Goal: Information Seeking & Learning: Learn about a topic

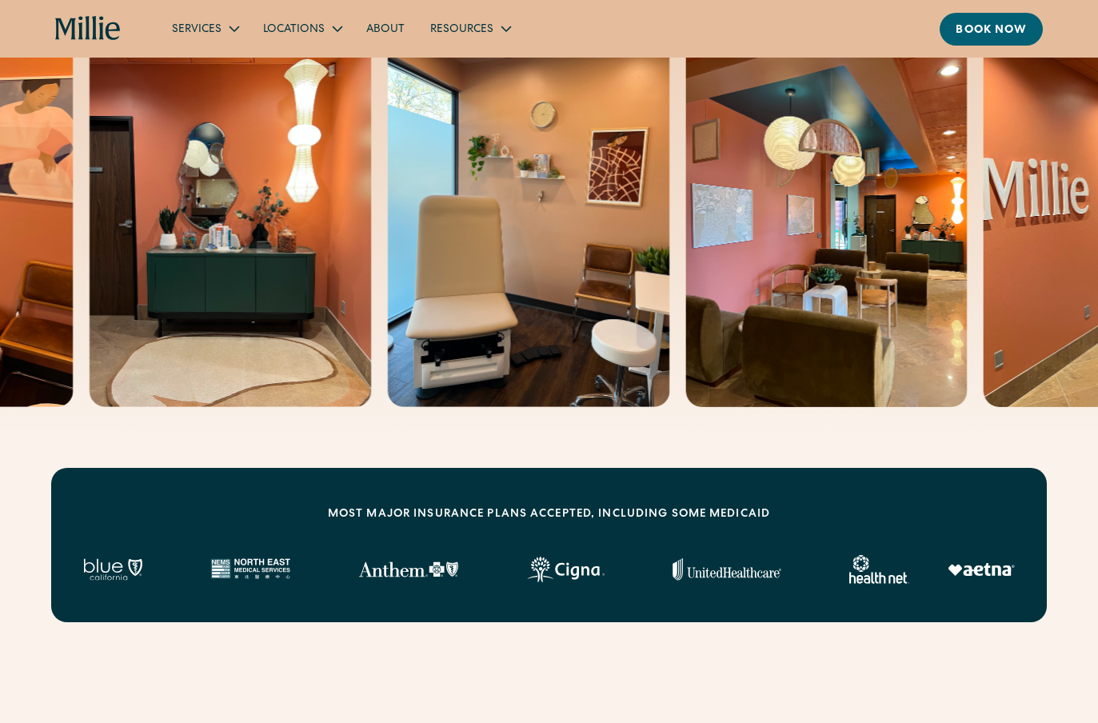
scroll to position [222, 0]
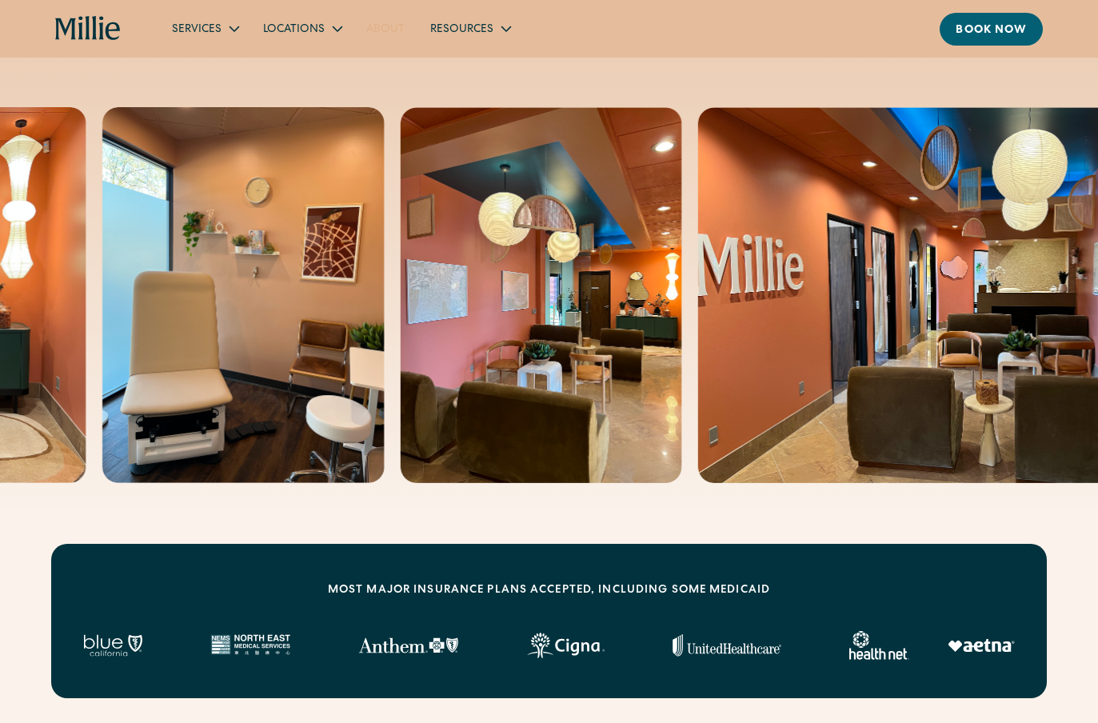
click at [377, 34] on link "About" at bounding box center [386, 28] width 64 height 26
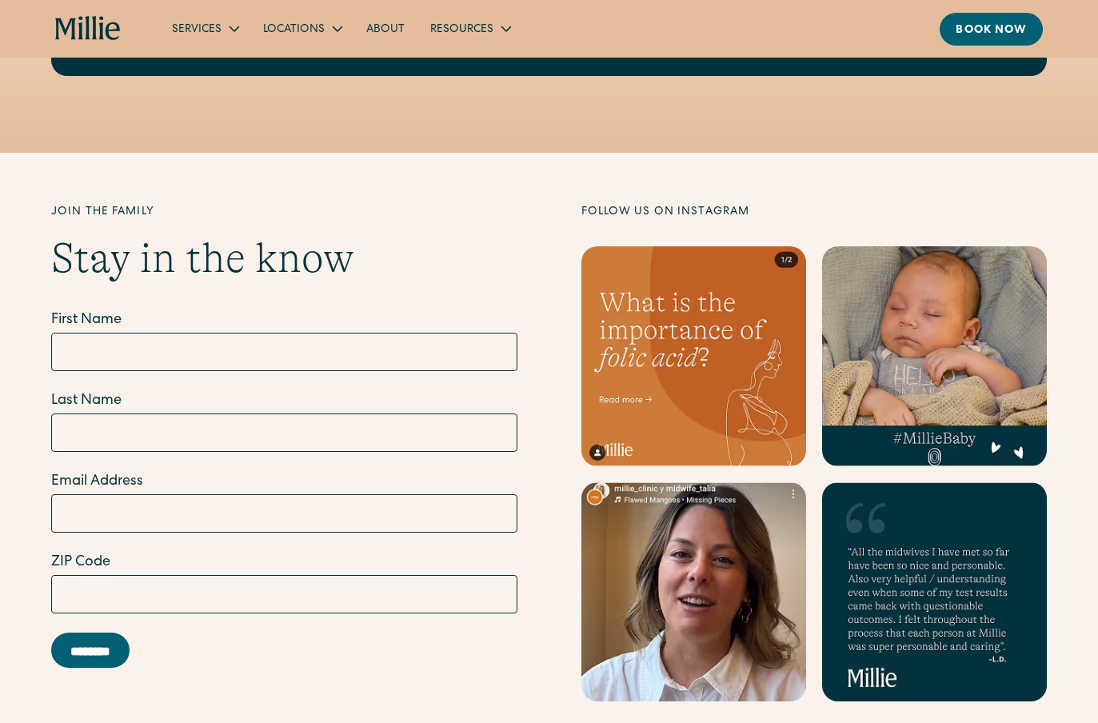
scroll to position [5094, 0]
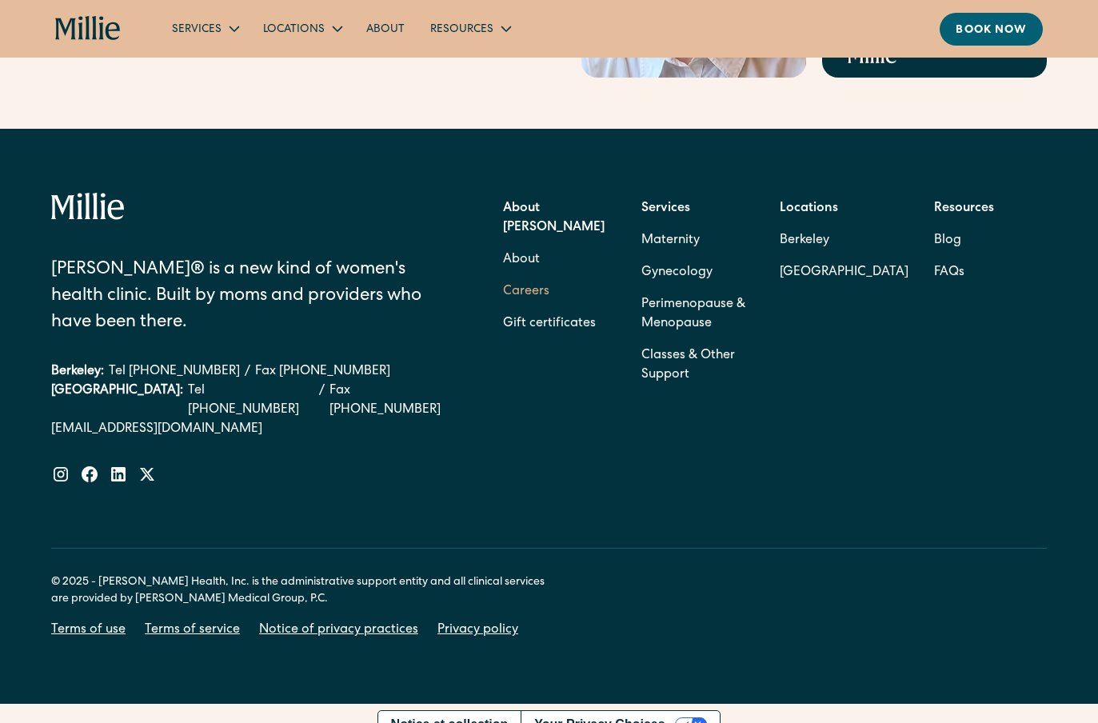
click at [538, 278] on link "Careers" at bounding box center [526, 292] width 46 height 32
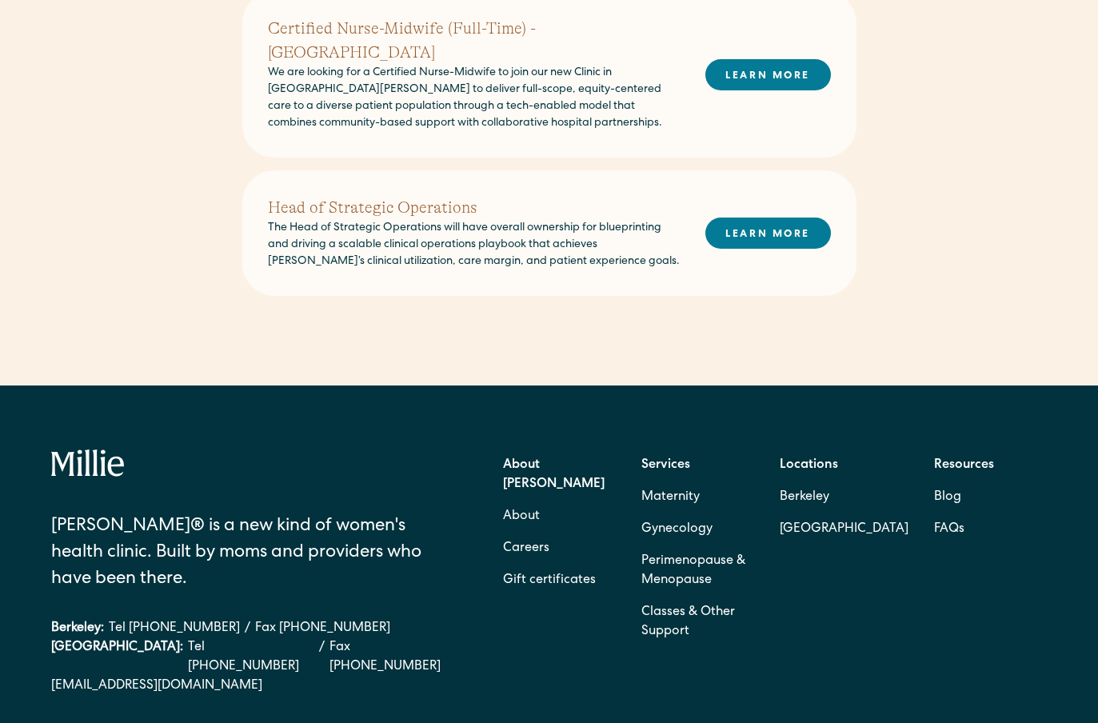
scroll to position [1515, 0]
